Goal: Task Accomplishment & Management: Use online tool/utility

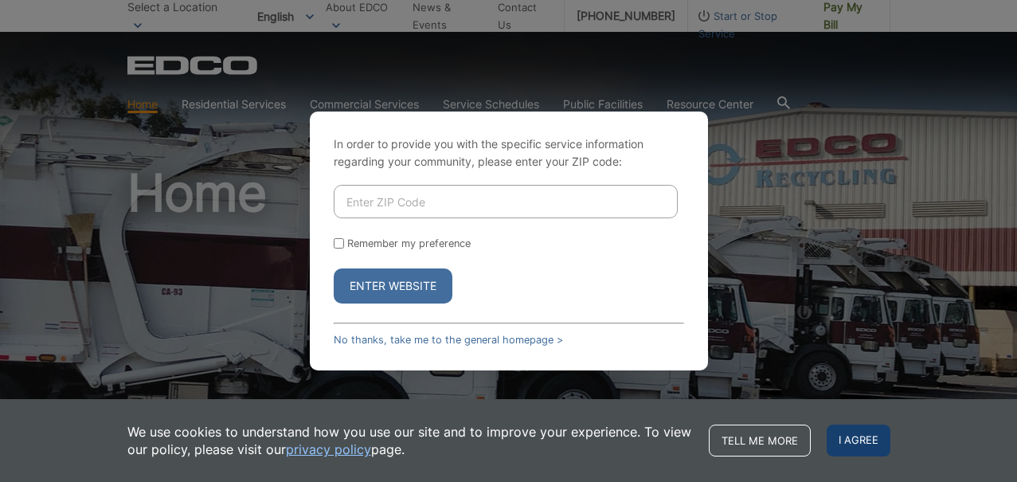
click at [867, 427] on span "I agree" at bounding box center [859, 441] width 64 height 32
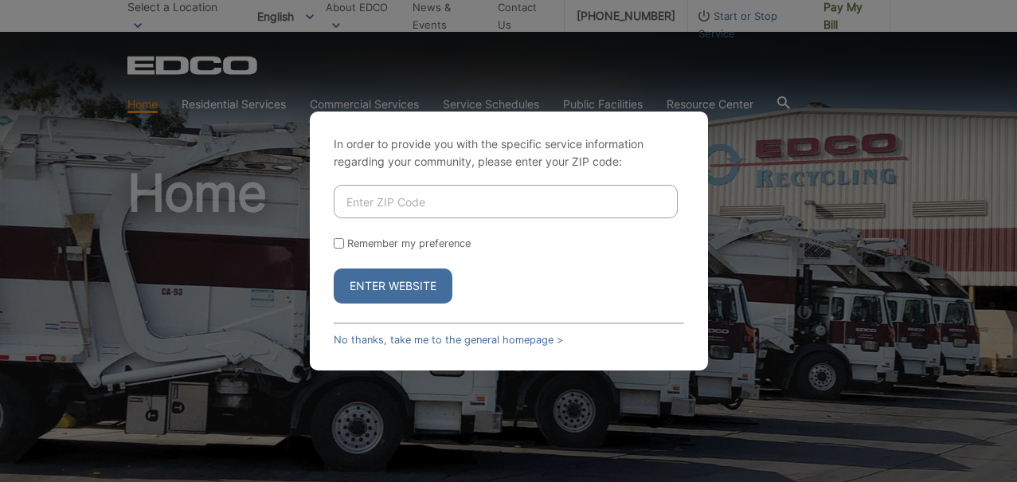
click at [382, 207] on input "Enter ZIP Code" at bounding box center [506, 201] width 344 height 33
type input "91935"
click at [392, 292] on button "Enter Website" at bounding box center [393, 285] width 119 height 35
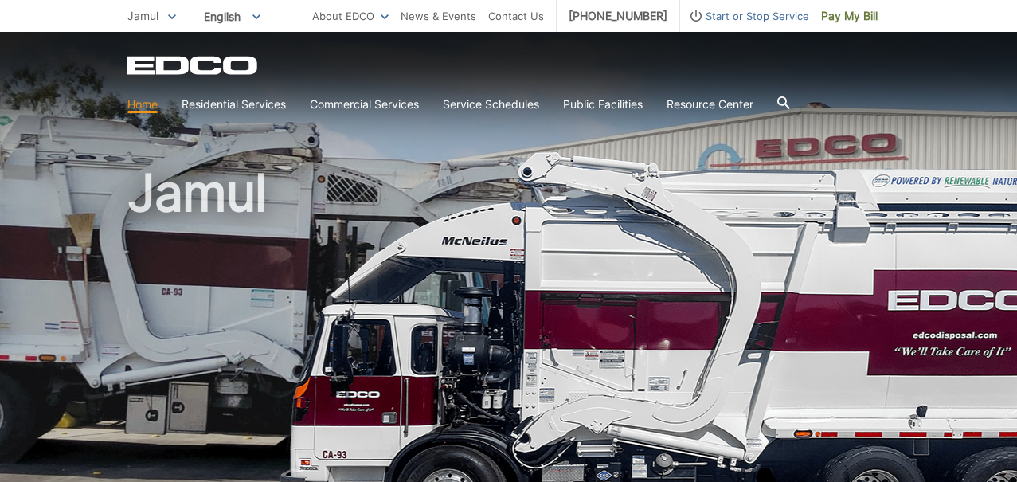
click at [842, 8] on span "Pay My Bill" at bounding box center [849, 16] width 57 height 18
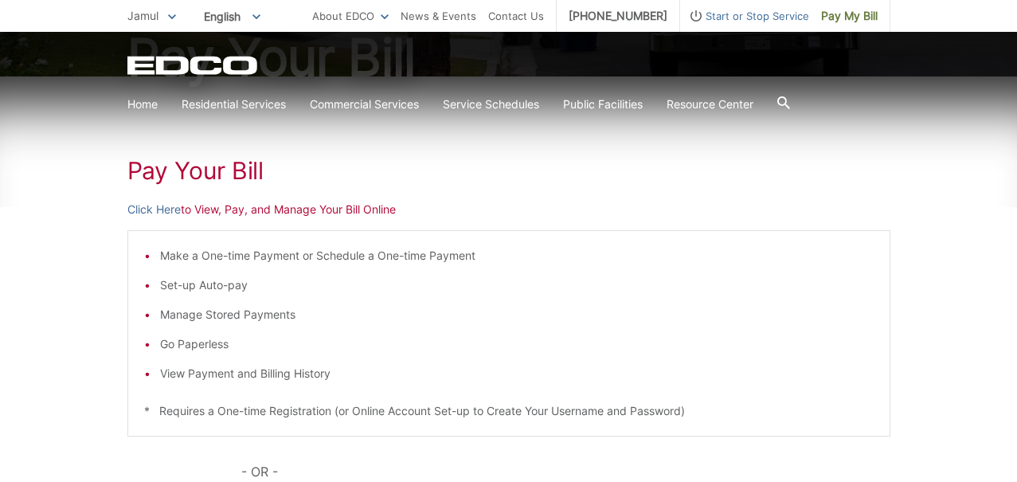
scroll to position [210, 0]
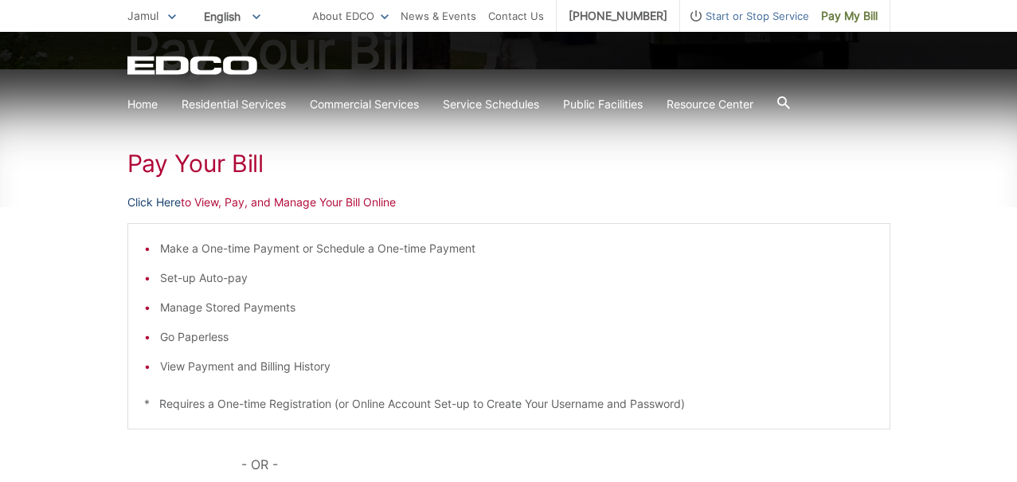
click at [160, 202] on link "Click Here" at bounding box center [153, 203] width 53 height 18
